Goal: Information Seeking & Learning: Learn about a topic

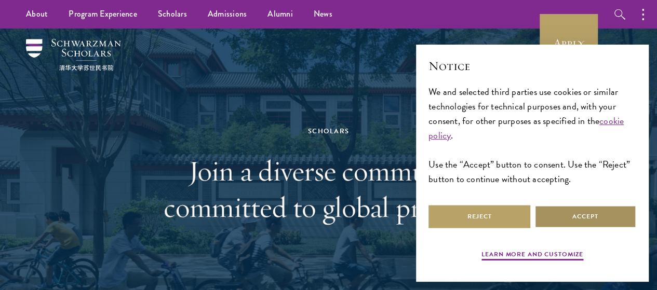
click at [581, 205] on button "Accept" at bounding box center [585, 216] width 102 height 23
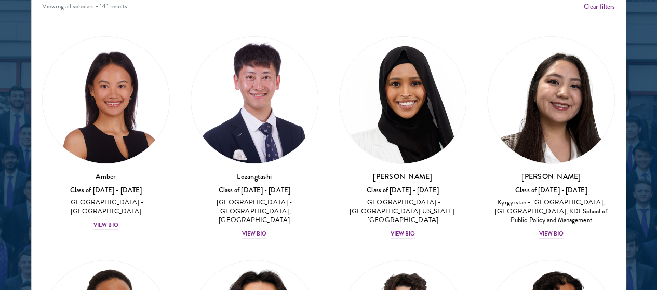
scroll to position [1409, 0]
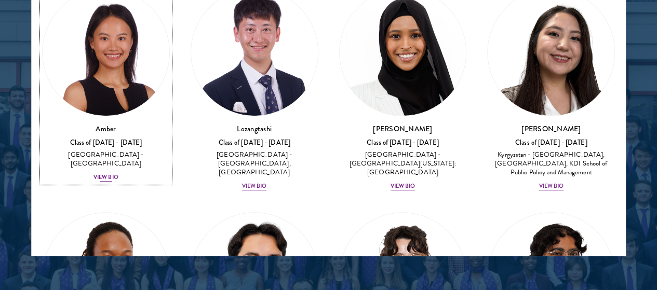
click at [118, 173] on div "View Bio" at bounding box center [105, 177] width 25 height 8
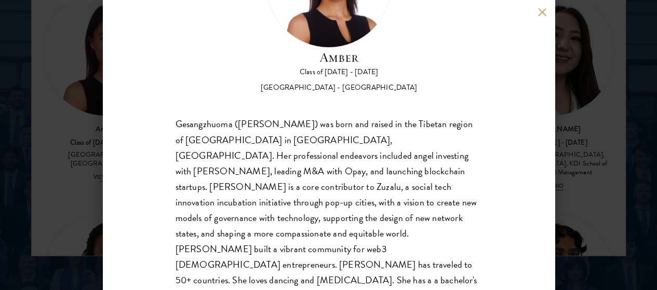
scroll to position [108, 0]
click at [569, 210] on div "Amber Class of [DATE] - [DATE] [GEOGRAPHIC_DATA] - [GEOGRAPHIC_DATA] Gesangzhuo…" at bounding box center [328, 145] width 657 height 290
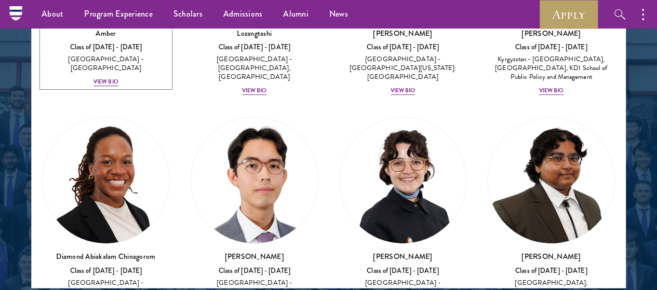
scroll to position [140, 0]
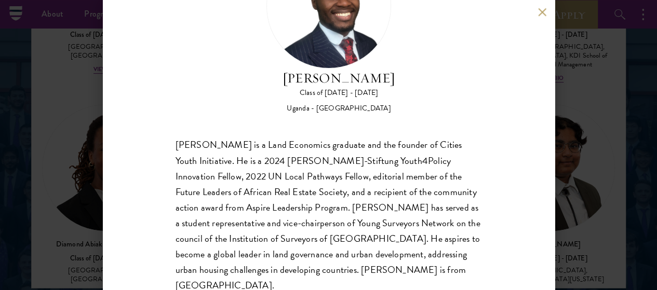
scroll to position [91, 0]
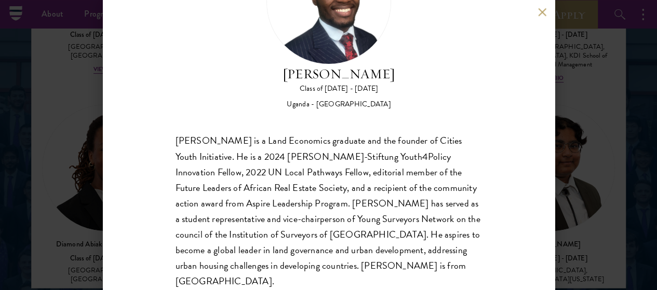
click at [542, 12] on button at bounding box center [542, 12] width 9 height 9
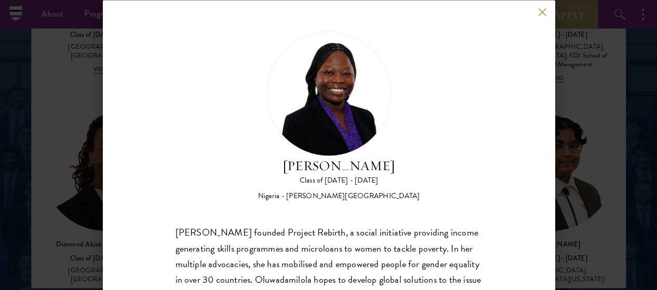
click at [534, 8] on div "[PERSON_NAME] Class of [DATE] - [DATE] [GEOGRAPHIC_DATA] - [PERSON_NAME][GEOGRA…" at bounding box center [329, 145] width 452 height 290
